Goal: Check status: Check status

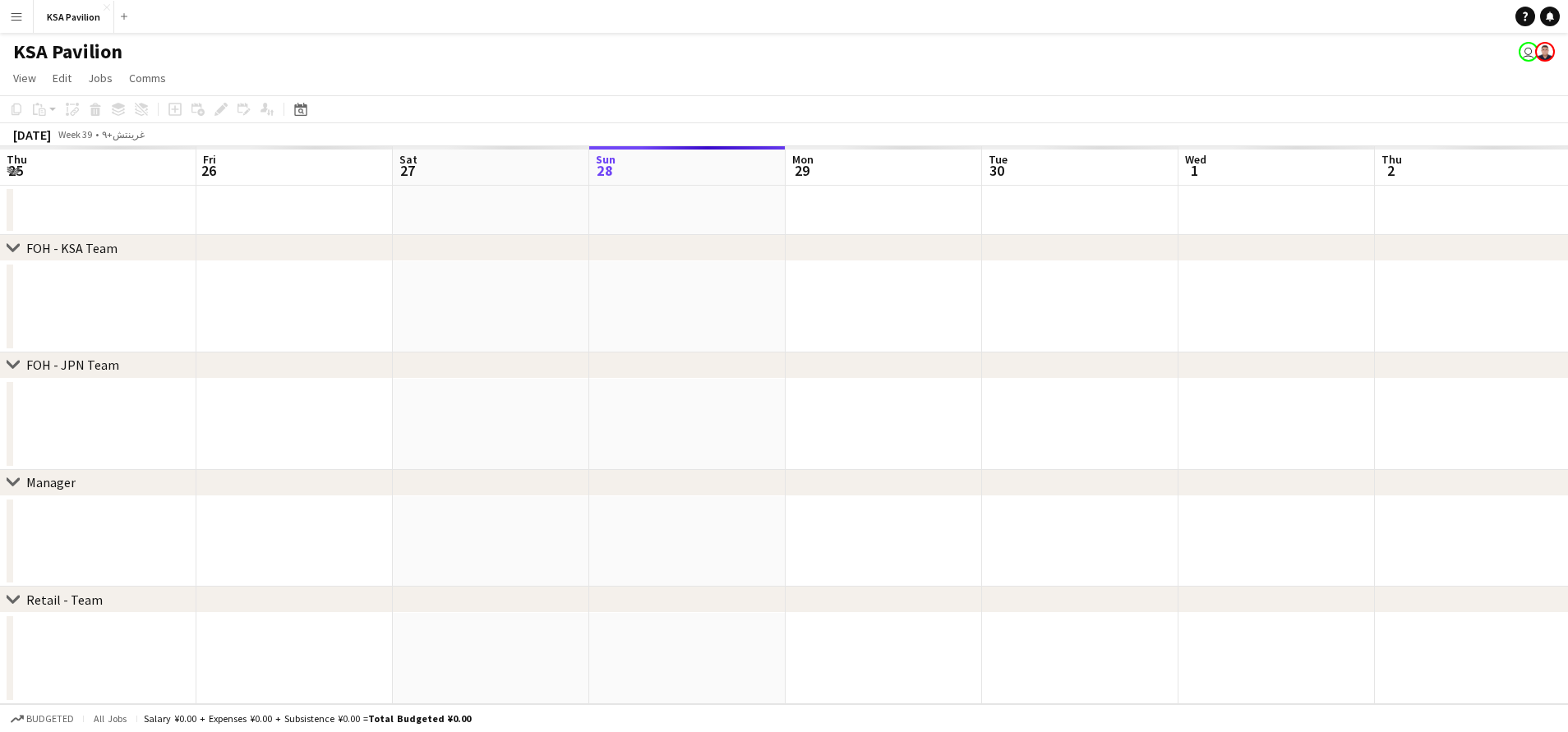
scroll to position [0, 393]
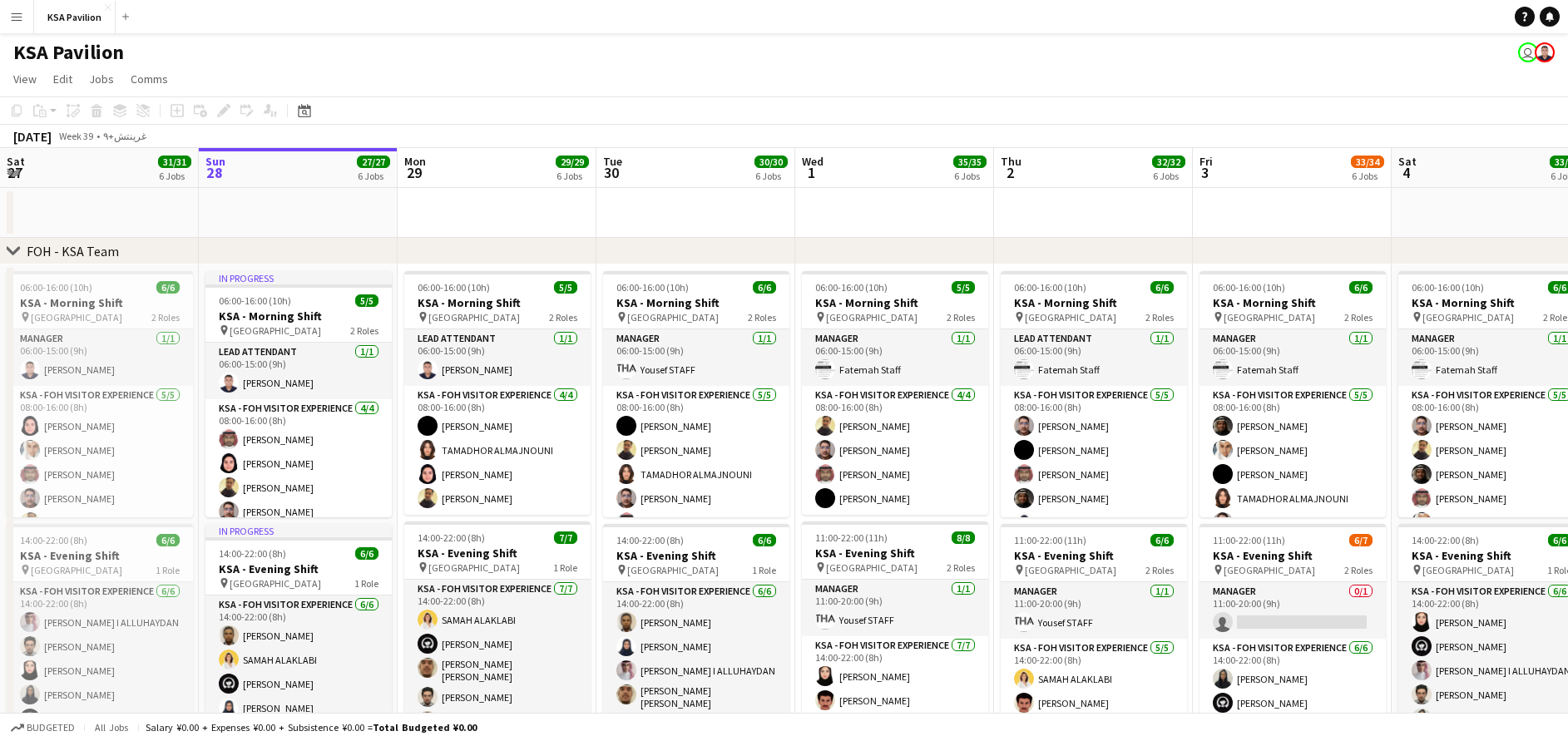
click at [14, 18] on app-icon "Menu" at bounding box center [16, 16] width 13 height 13
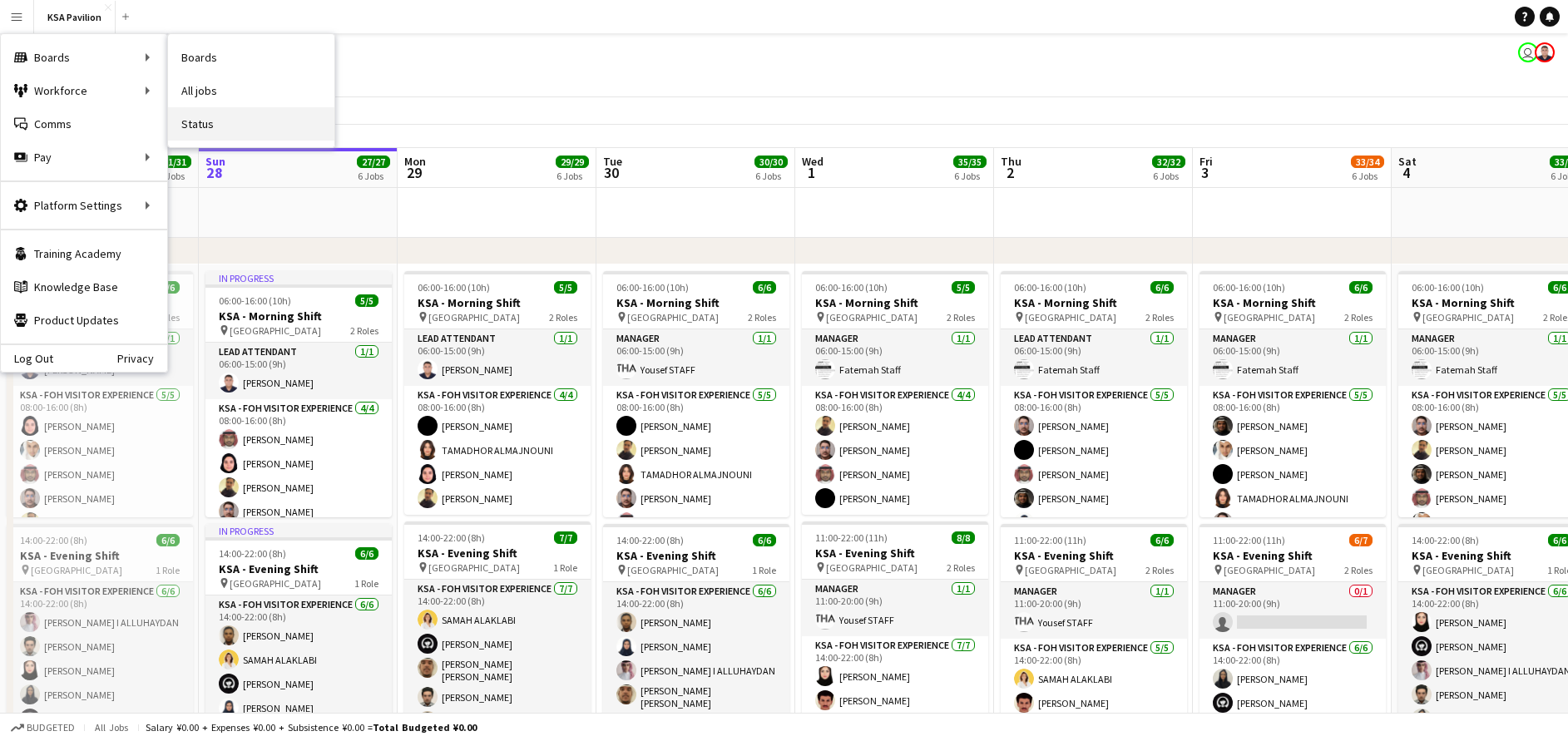
click at [233, 125] on link "Status" at bounding box center [252, 123] width 166 height 33
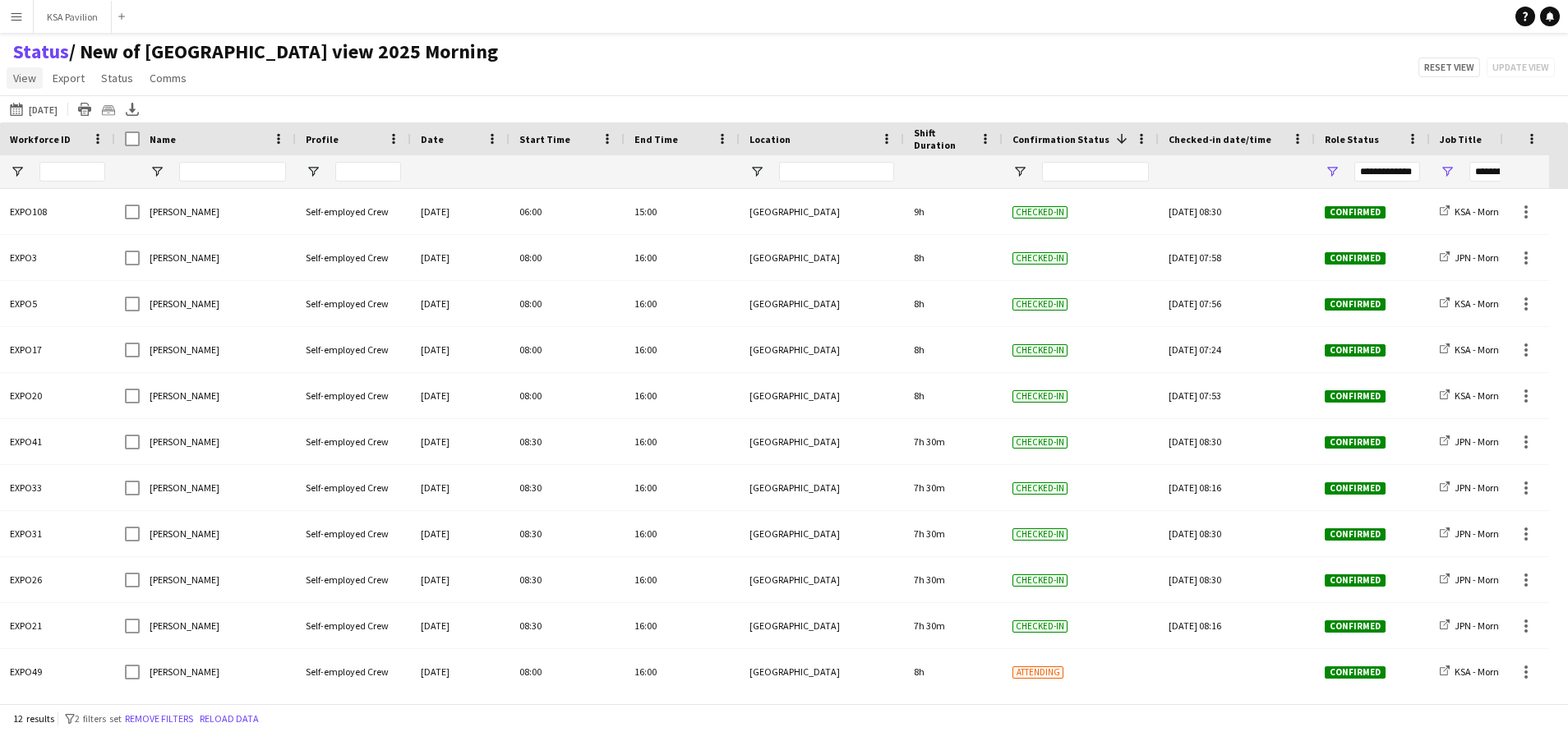
click at [26, 77] on span "View" at bounding box center [25, 78] width 23 height 15
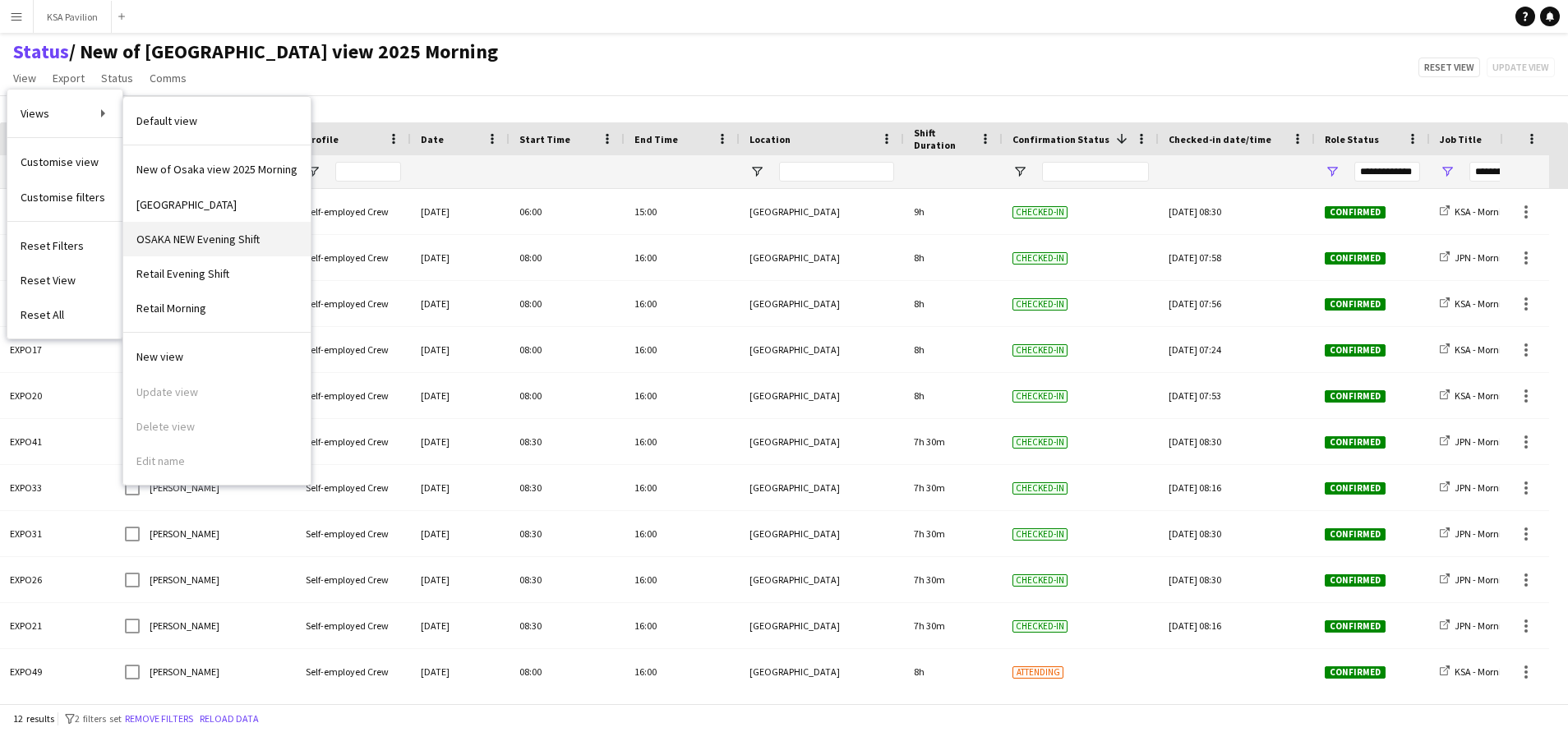
click at [223, 240] on span "OSAKA NEW Evening Shift" at bounding box center [198, 239] width 123 height 15
type input "**********"
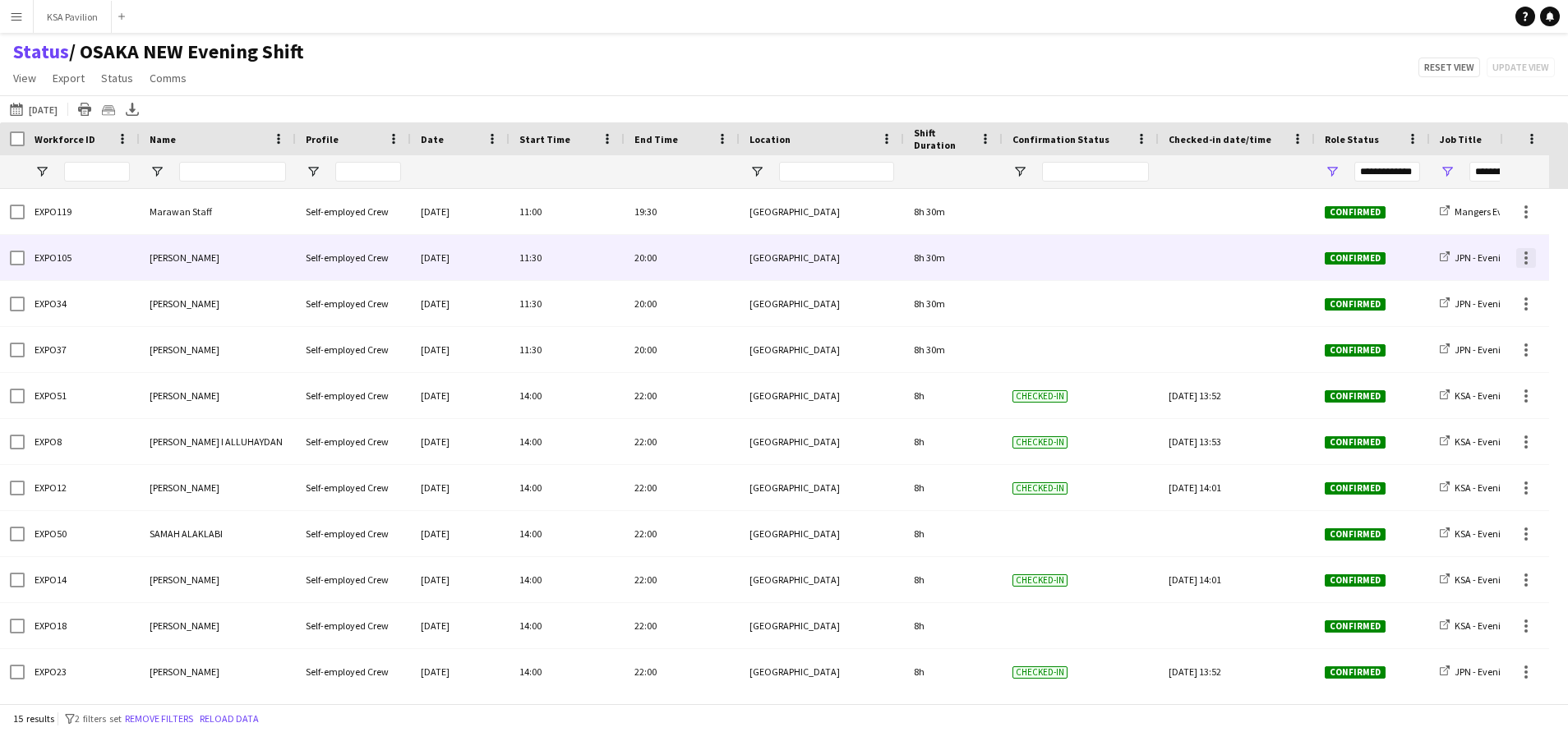
click at [1528, 261] on div at bounding box center [1525, 258] width 20 height 20
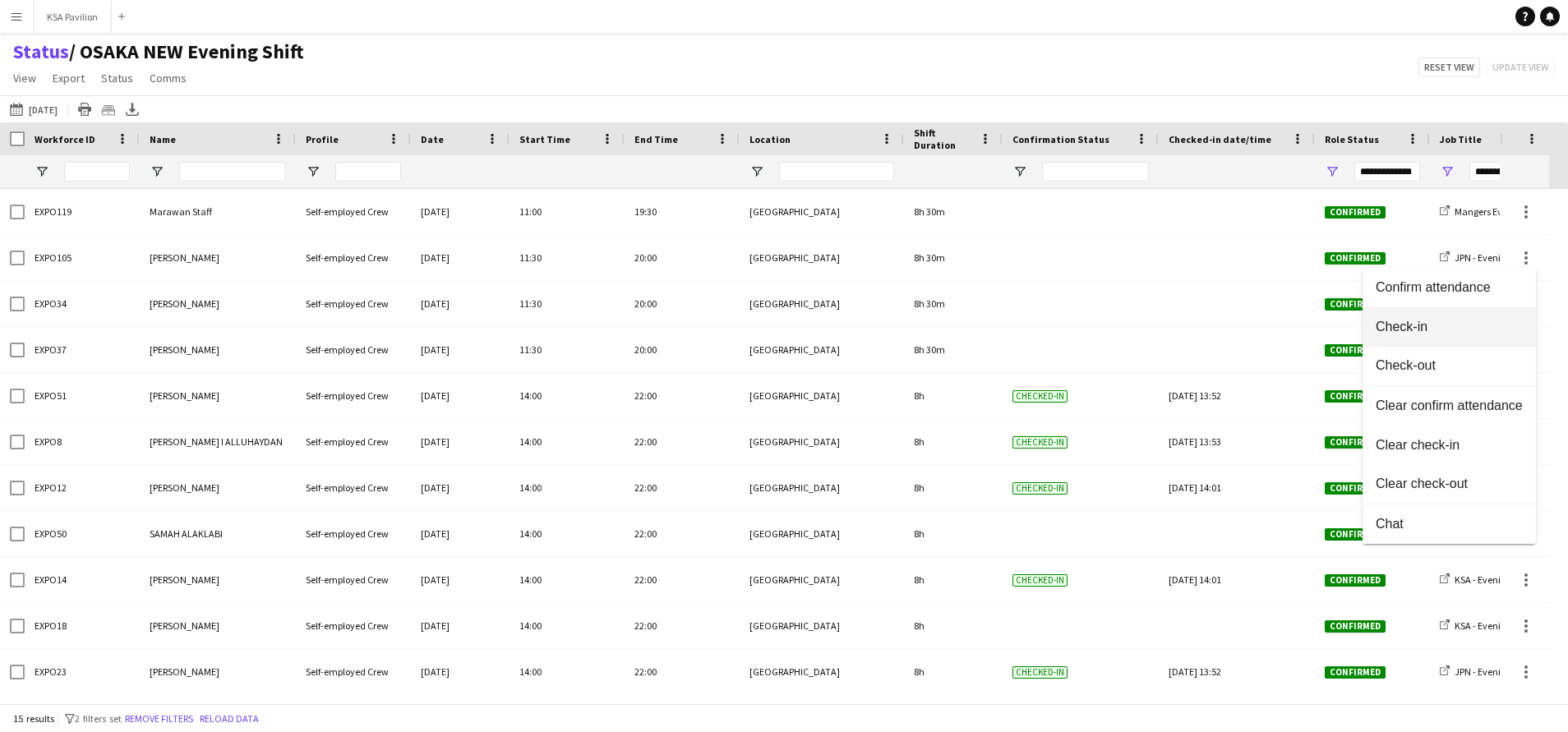
click at [1487, 320] on span "Check-in" at bounding box center [1449, 327] width 147 height 15
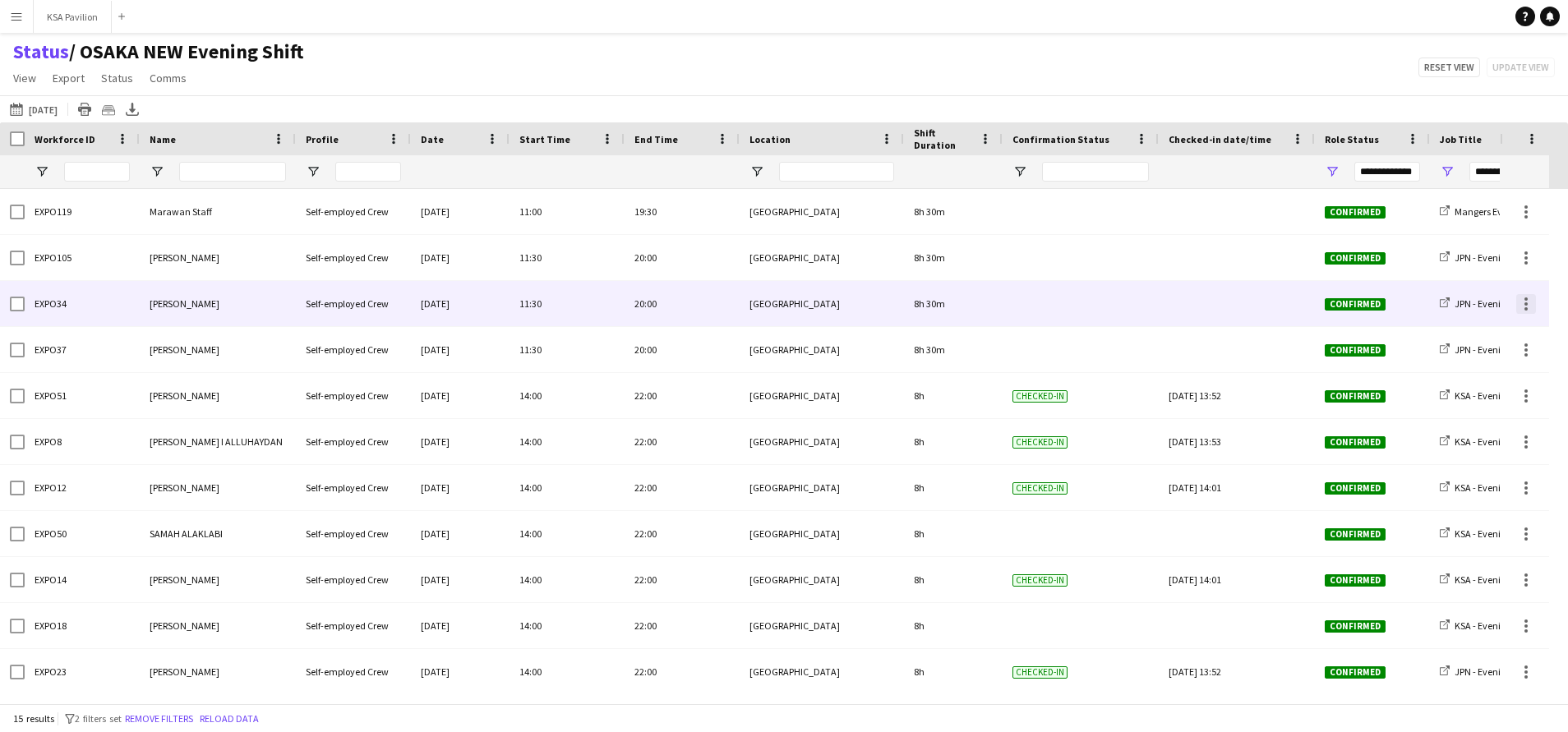
click at [1527, 309] on div at bounding box center [1525, 303] width 20 height 20
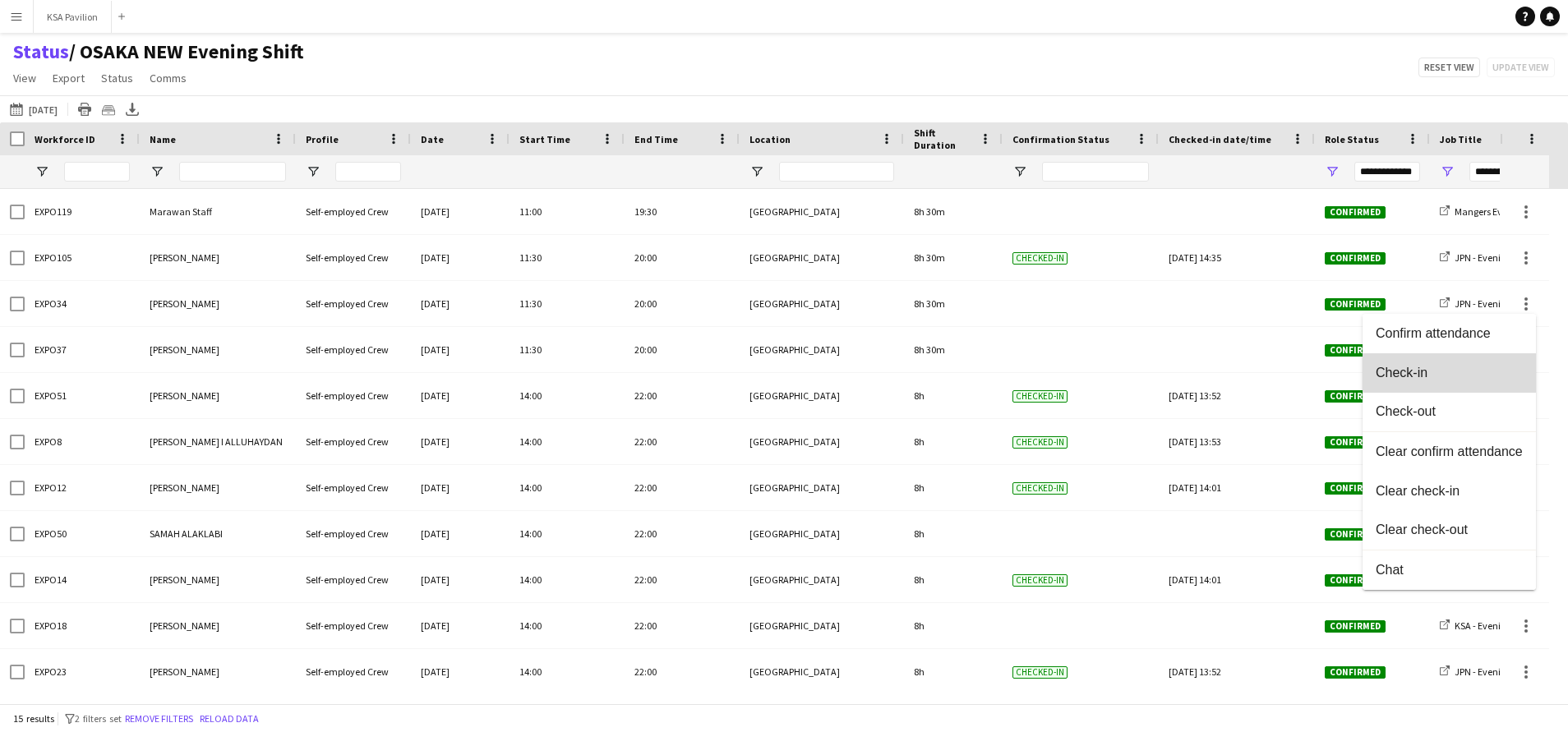
click at [1495, 362] on button "Check-in" at bounding box center [1448, 373] width 173 height 40
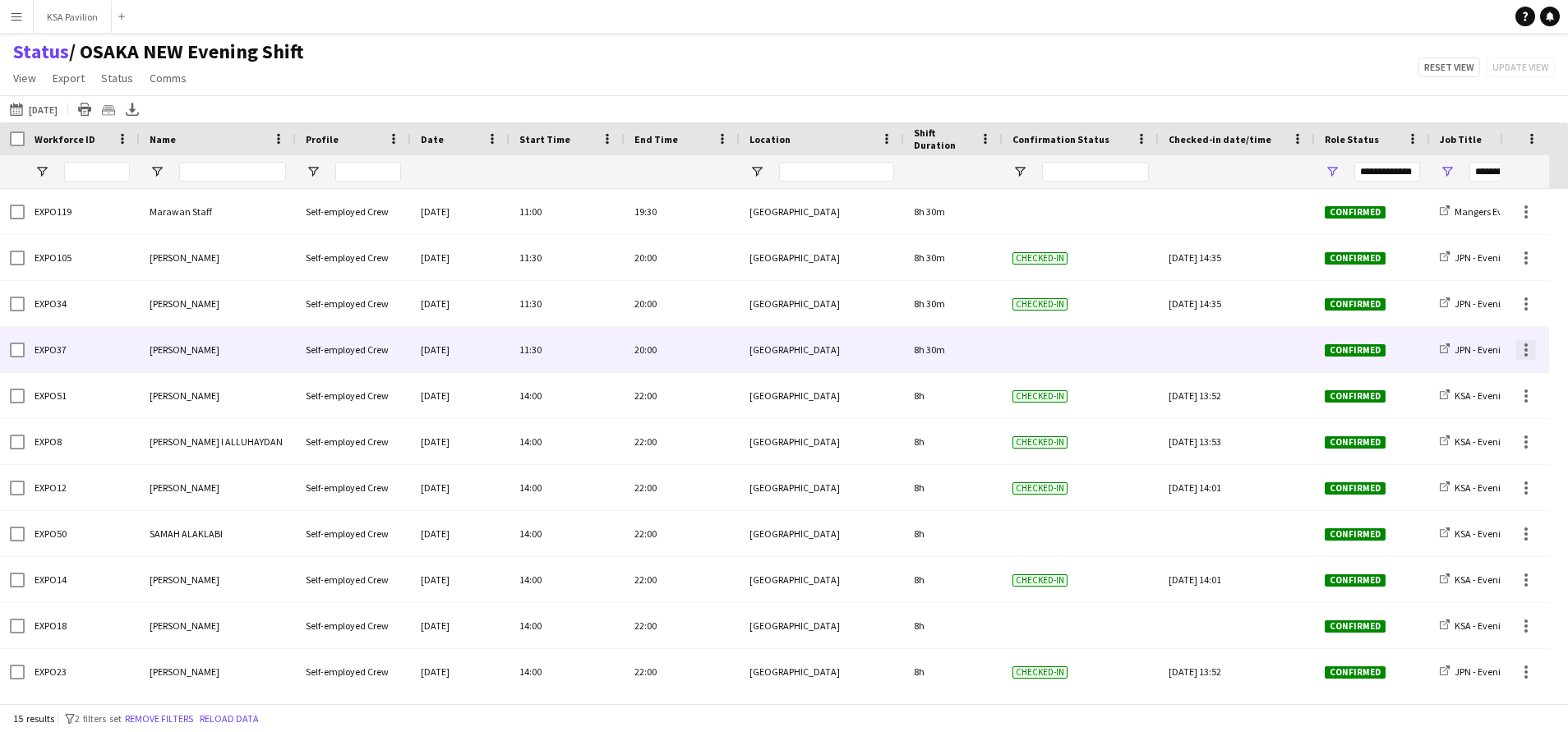
click at [1522, 346] on div at bounding box center [1525, 349] width 20 height 20
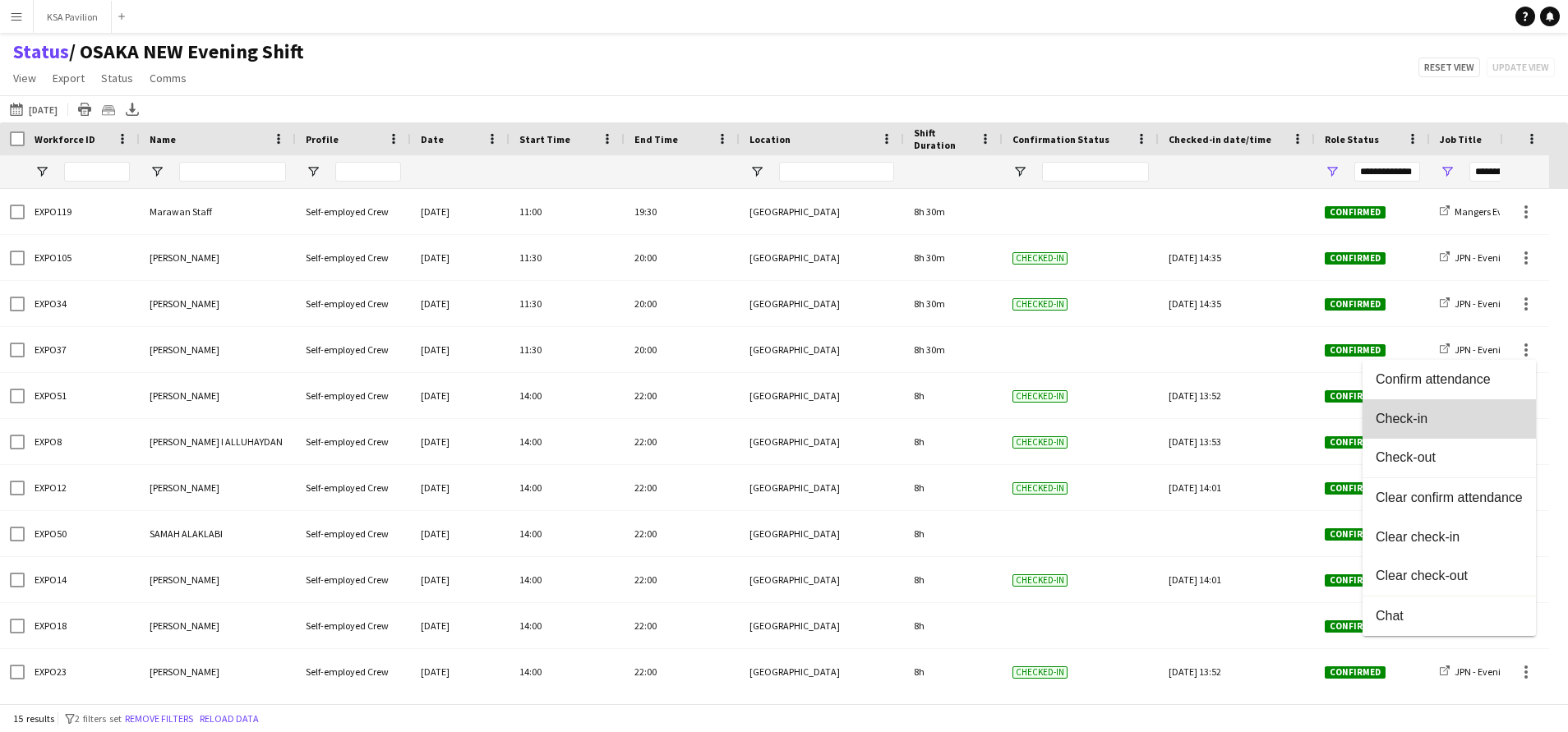
click at [1479, 417] on span "Check-in" at bounding box center [1449, 419] width 147 height 15
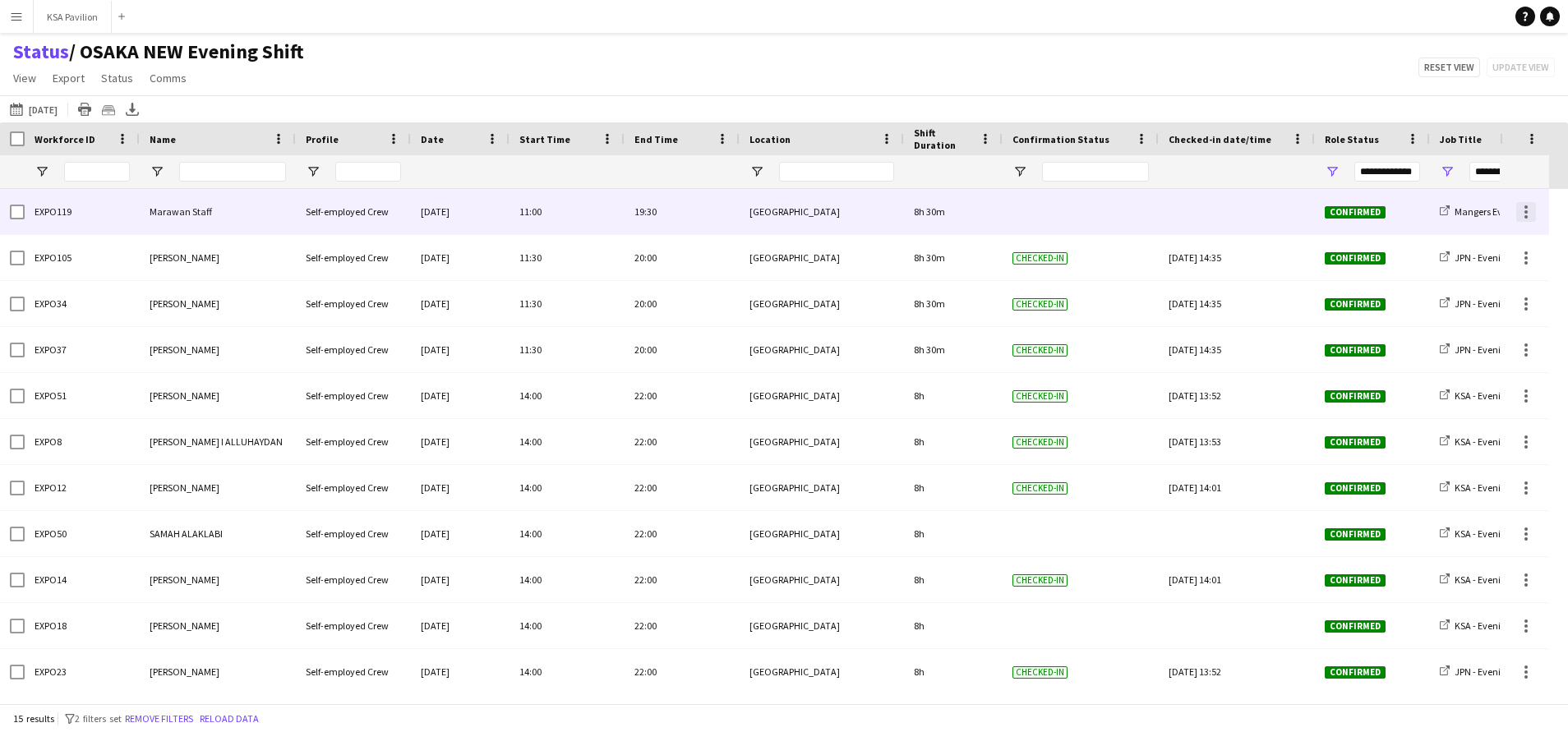
click at [1530, 214] on div at bounding box center [1525, 212] width 20 height 20
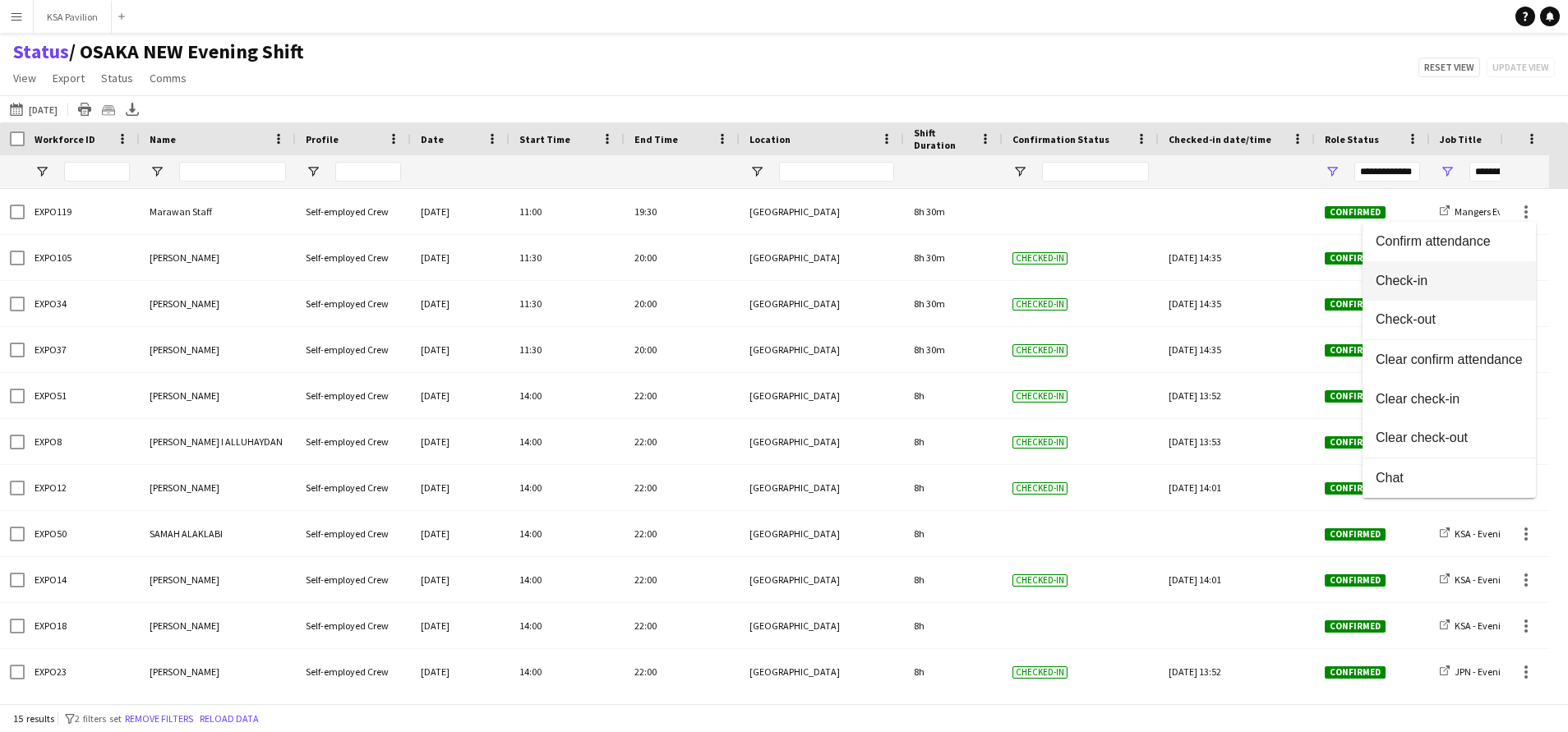
click at [1511, 272] on button "Check-in" at bounding box center [1448, 281] width 173 height 40
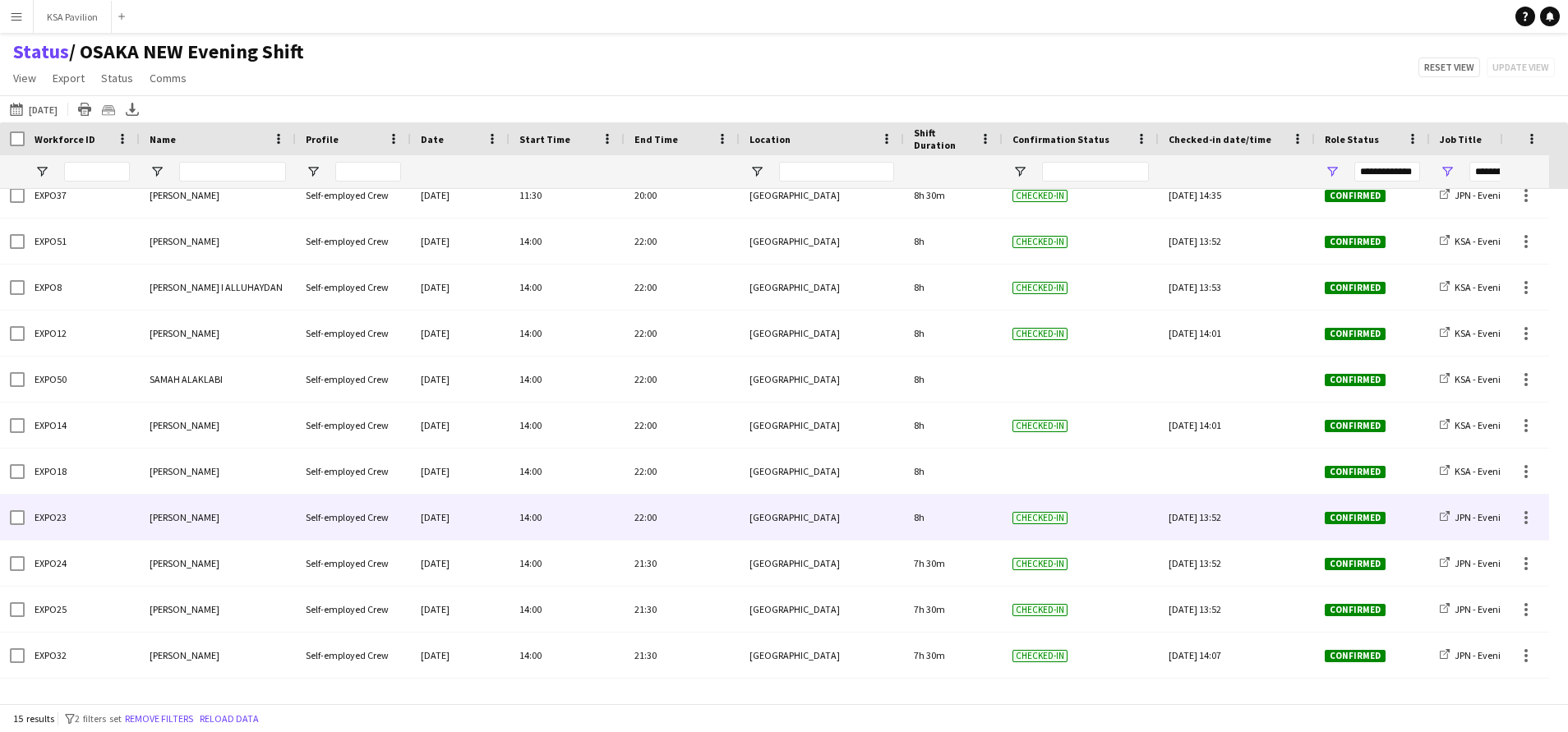
scroll to position [195, 0]
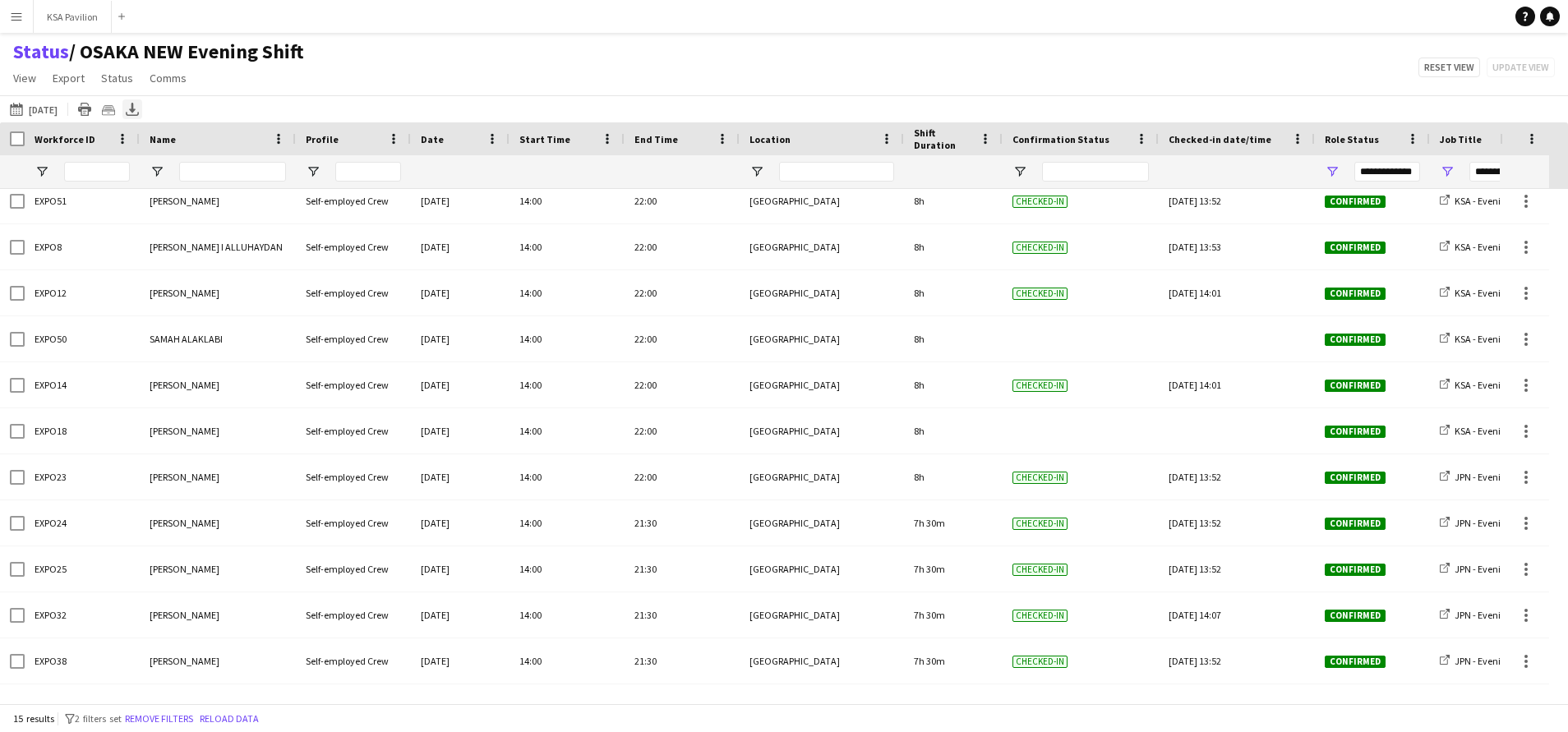
click at [126, 108] on icon "Export XLSX" at bounding box center [132, 110] width 13 height 13
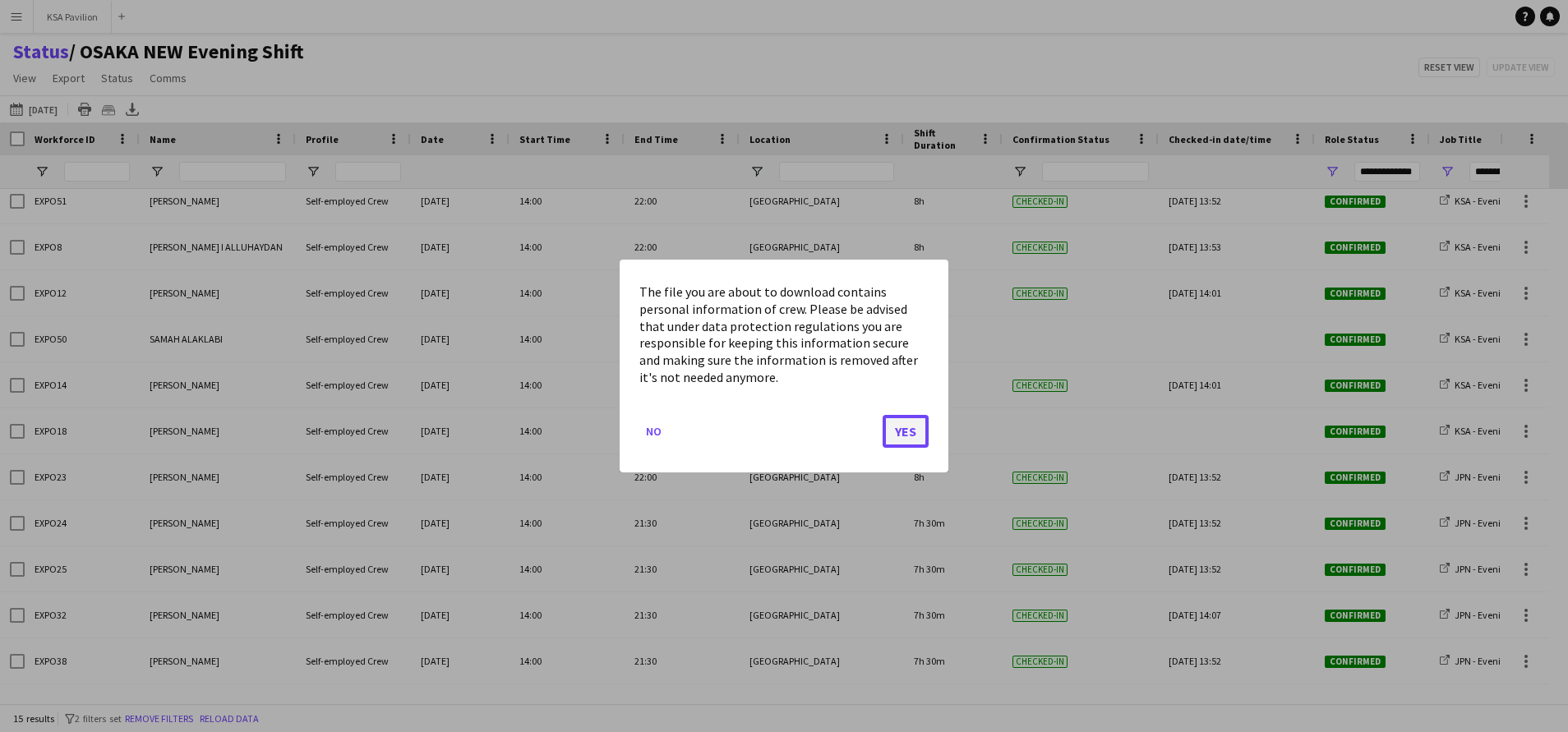
click at [906, 434] on button "Yes" at bounding box center [905, 431] width 46 height 33
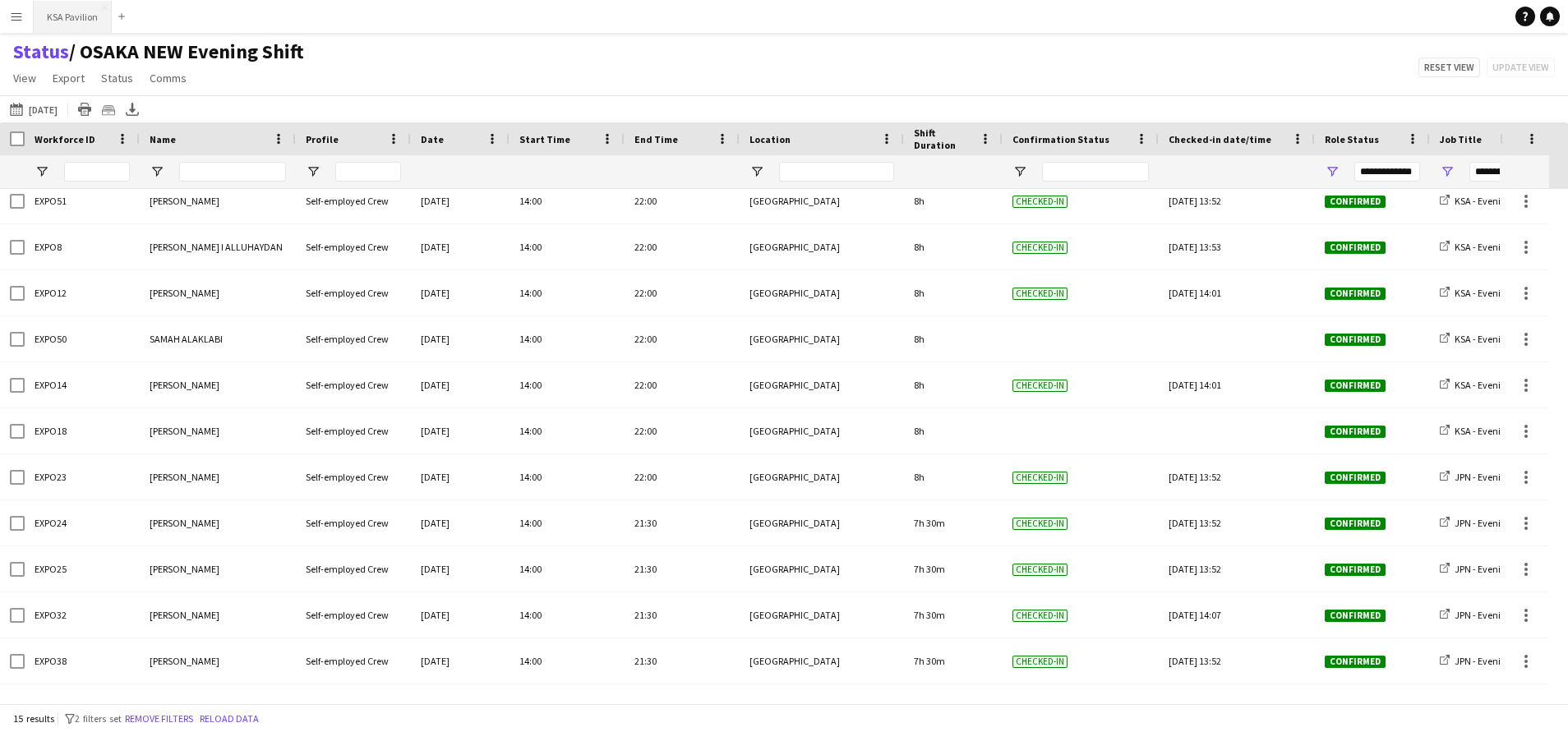
click at [77, 16] on button "KSA Pavilion Close" at bounding box center [73, 17] width 78 height 32
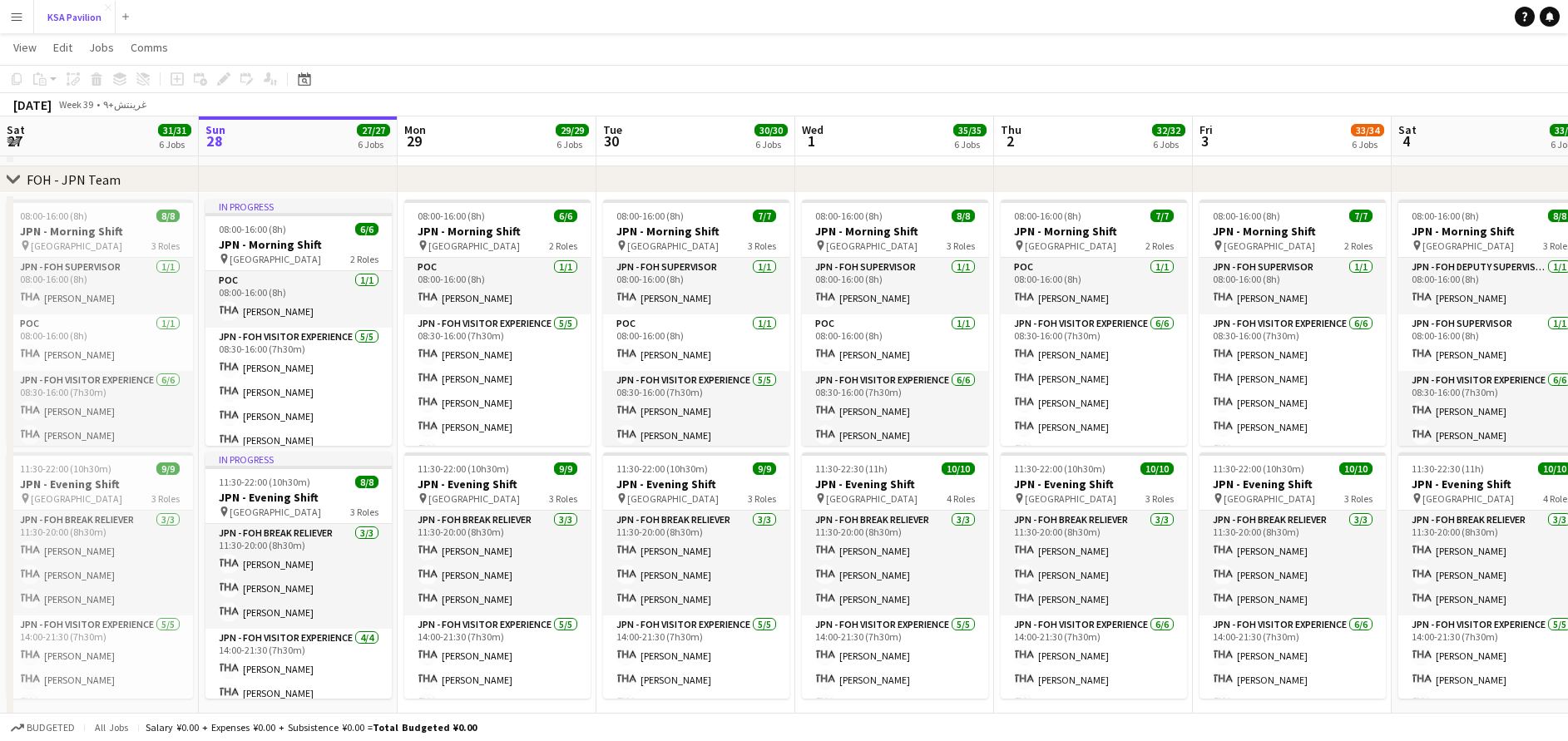
scroll to position [636, 0]
